Goal: Transaction & Acquisition: Purchase product/service

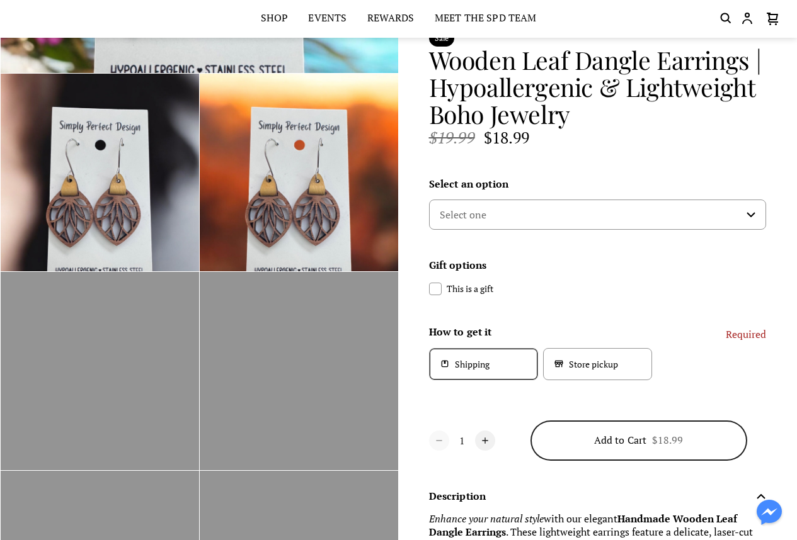
scroll to position [529, 0]
